Goal: Task Accomplishment & Management: Manage account settings

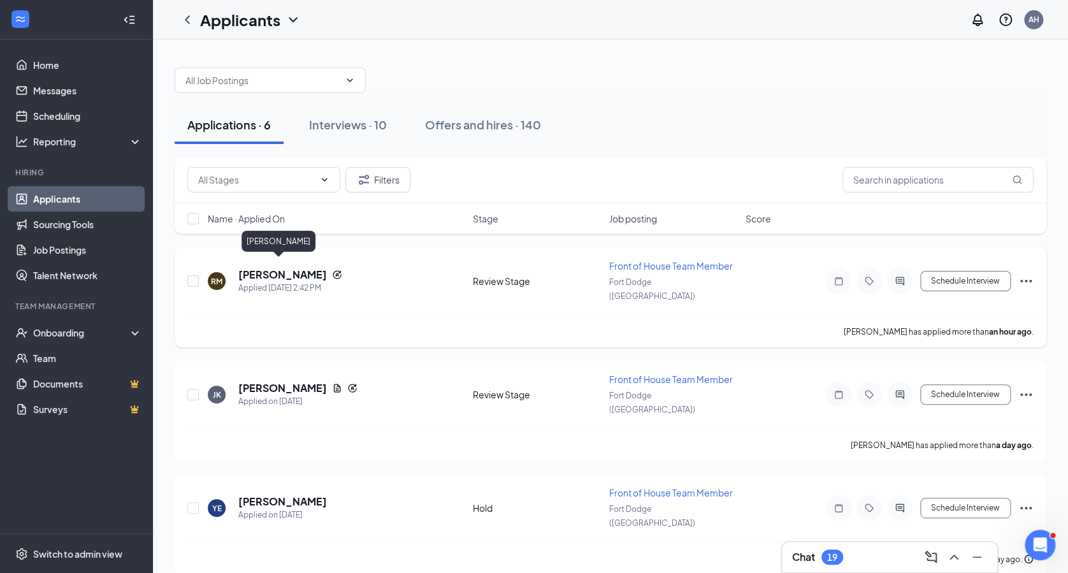
click at [258, 269] on h5 "[PERSON_NAME]" at bounding box center [282, 275] width 89 height 14
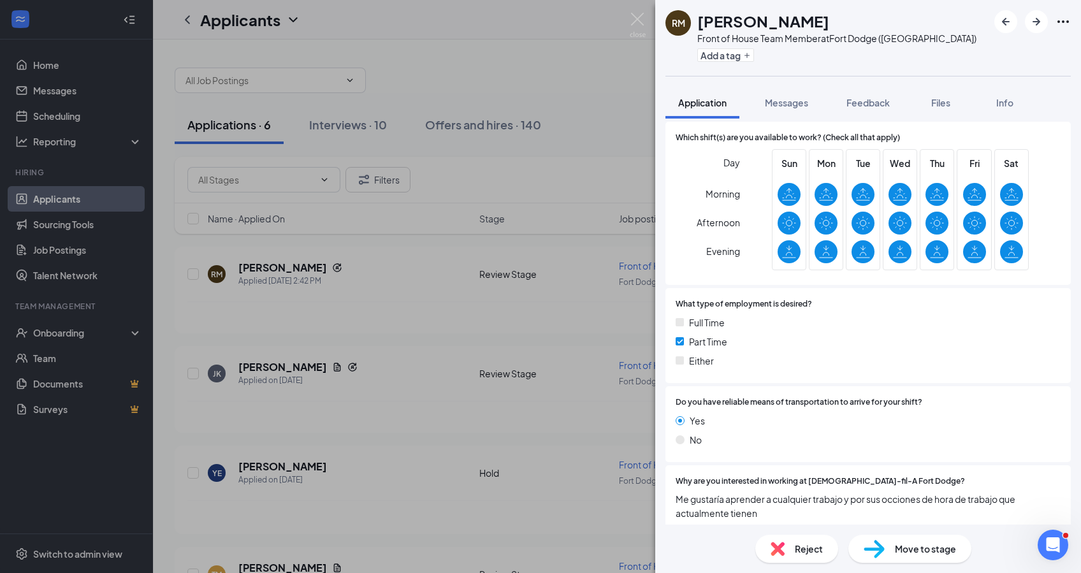
scroll to position [2549, 0]
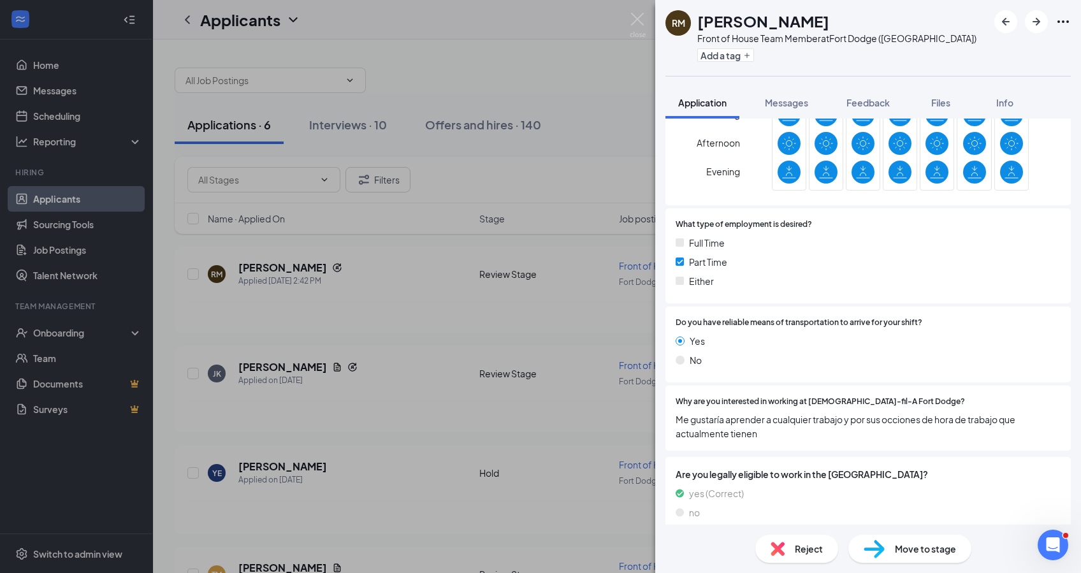
click at [803, 366] on span "Reject" at bounding box center [809, 549] width 28 height 14
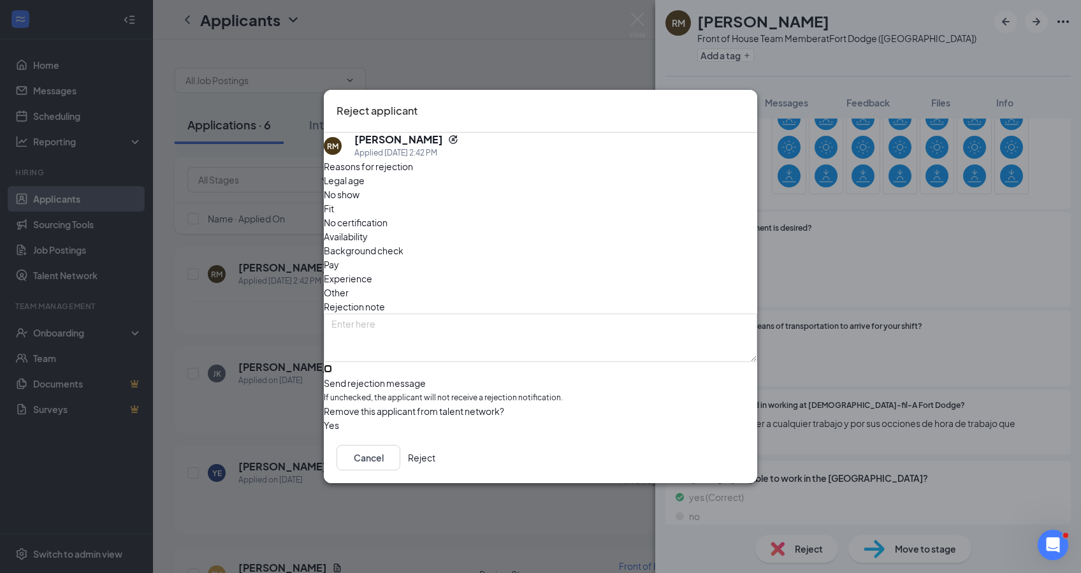
click at [332, 364] on input "Send rejection message If unchecked, the applicant will not receive a rejection…" at bounding box center [328, 368] width 8 height 8
checkbox input "true"
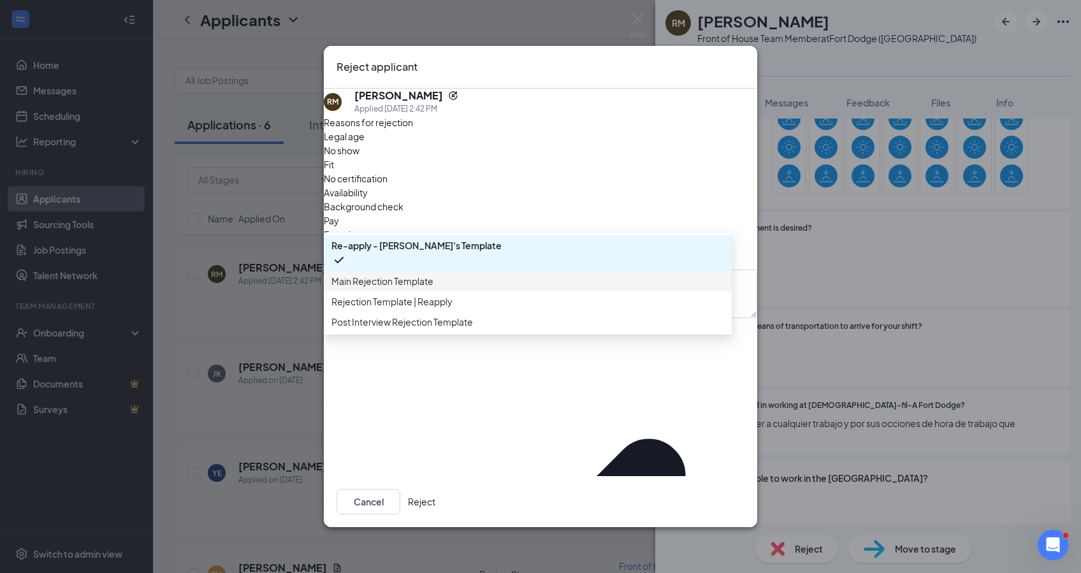
click at [404, 288] on span "Main Rejection Template" at bounding box center [382, 281] width 102 height 14
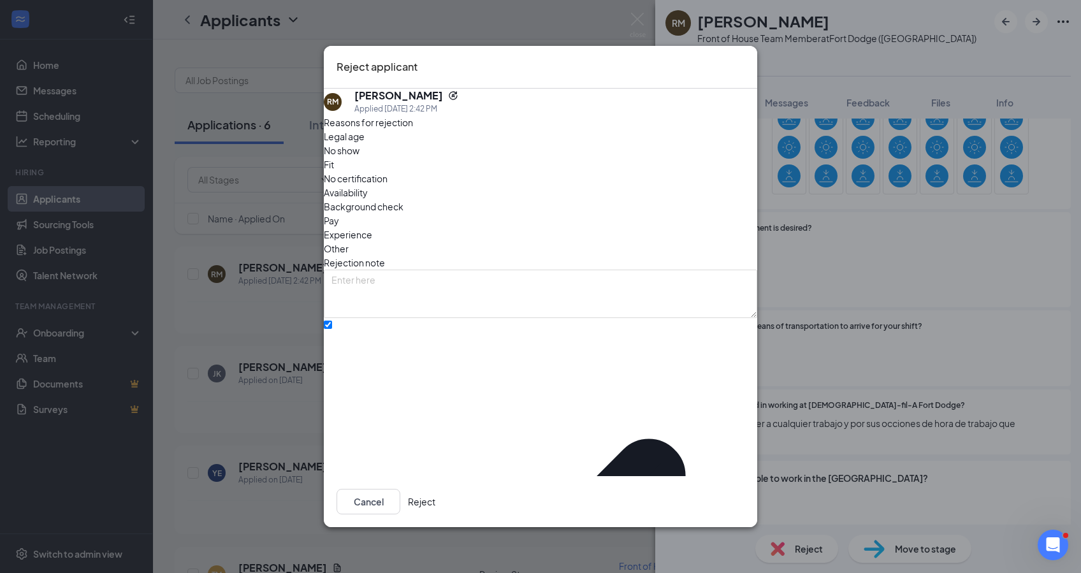
click at [435, 366] on button "Reject" at bounding box center [421, 501] width 27 height 25
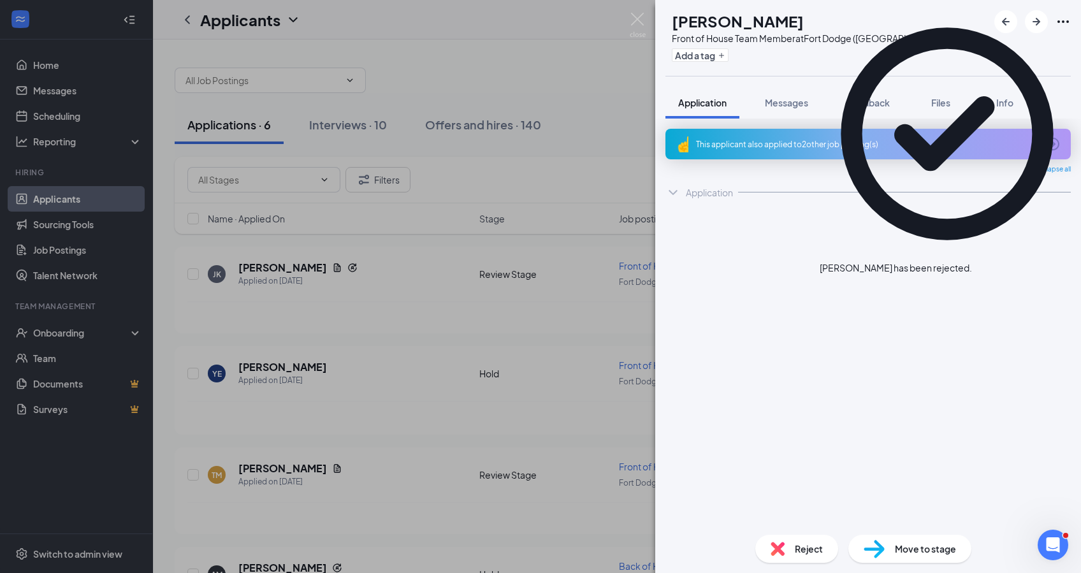
click at [596, 94] on div "[PERSON_NAME] Jaidynn [PERSON_NAME] Front of House Team Member at [GEOGRAPHIC_D…" at bounding box center [540, 286] width 1081 height 573
